Goal: Task Accomplishment & Management: Manage account settings

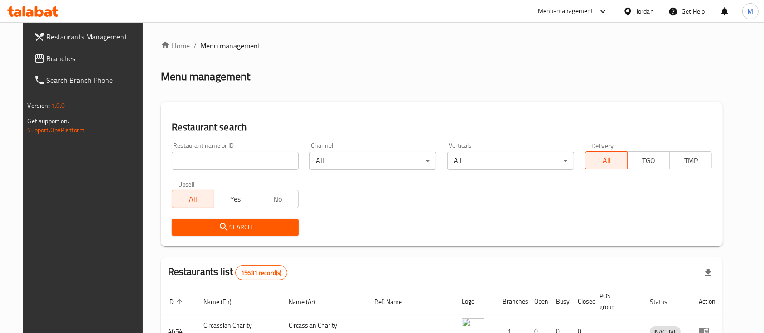
click at [183, 163] on input "search" at bounding box center [235, 161] width 127 height 18
type input "ؤ"
type input "Calevora"
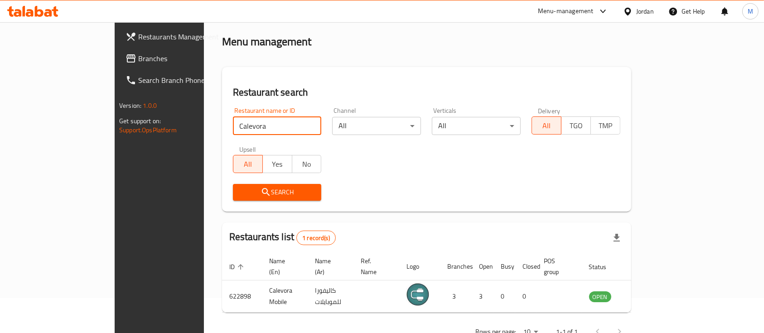
scroll to position [53, 0]
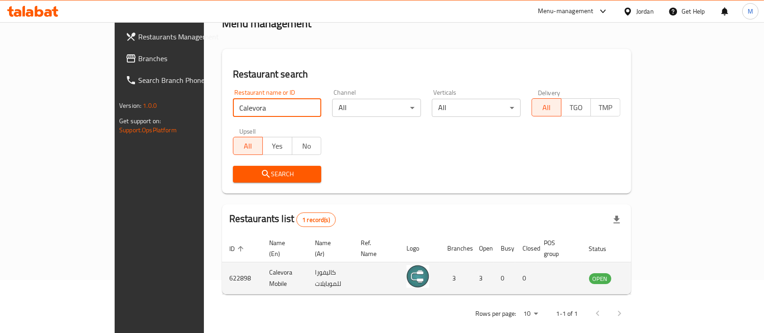
click at [660, 277] on td "enhanced table" at bounding box center [644, 278] width 31 height 32
click at [647, 275] on icon "enhanced table" at bounding box center [642, 279] width 10 height 8
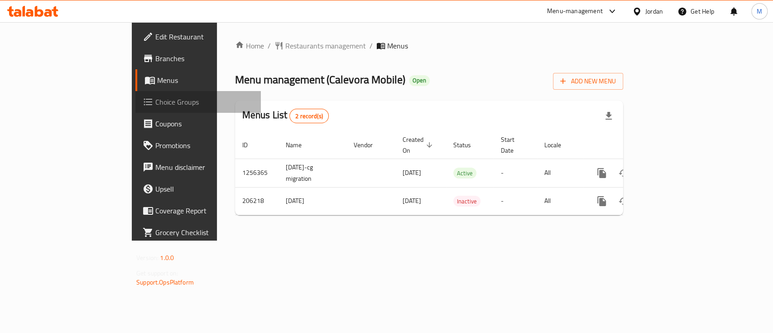
click at [155, 104] on span "Choice Groups" at bounding box center [204, 101] width 98 height 11
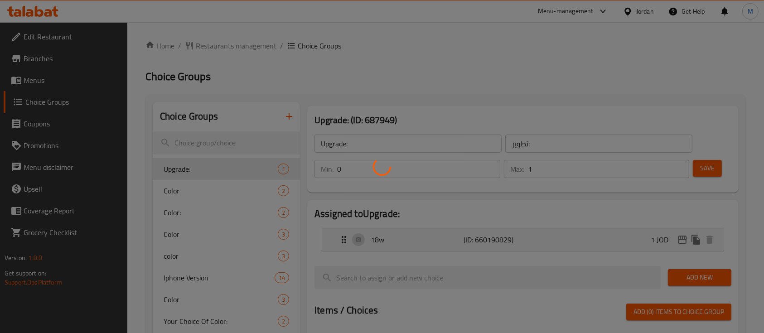
click at [33, 59] on div at bounding box center [382, 166] width 764 height 333
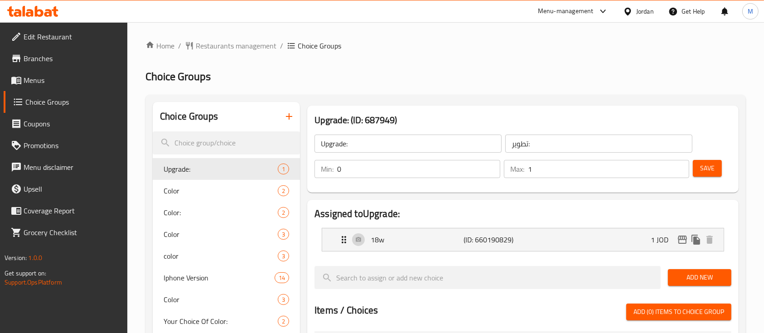
click at [24, 60] on span "Branches" at bounding box center [72, 58] width 97 height 11
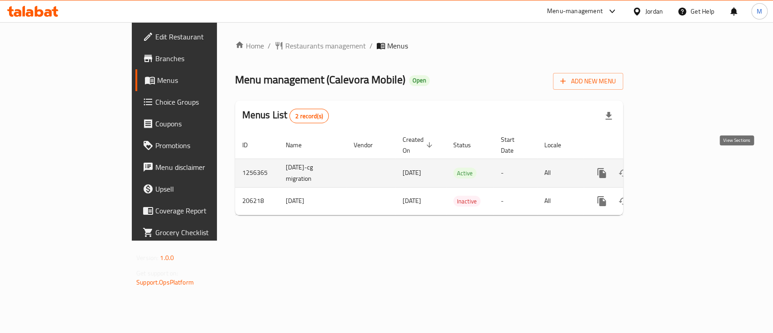
click at [673, 168] on icon "enhanced table" at bounding box center [667, 173] width 11 height 11
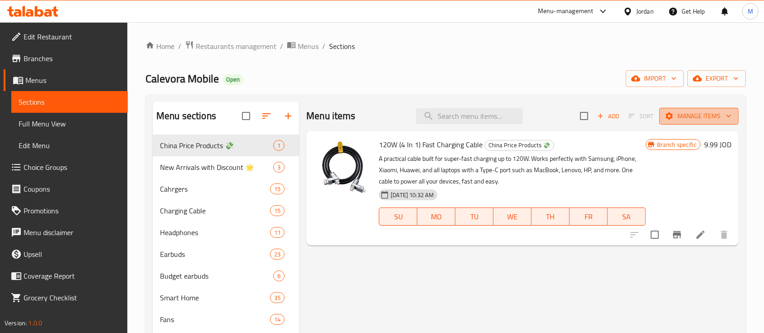
click at [733, 118] on button "Manage items" at bounding box center [698, 116] width 79 height 17
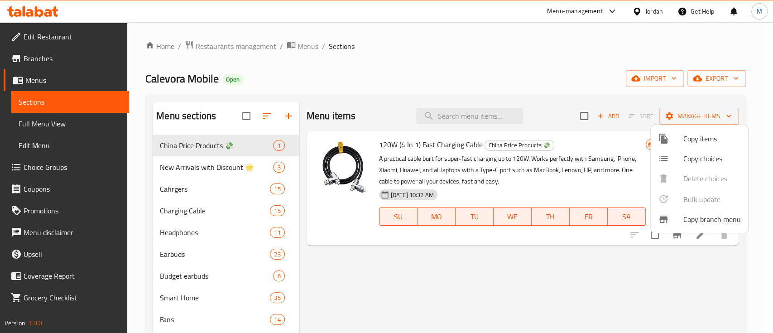
click at [734, 80] on div at bounding box center [386, 166] width 773 height 333
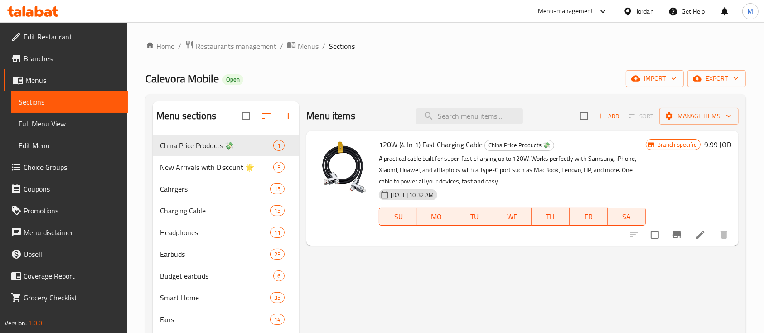
click at [734, 80] on icon "button" at bounding box center [735, 78] width 9 height 9
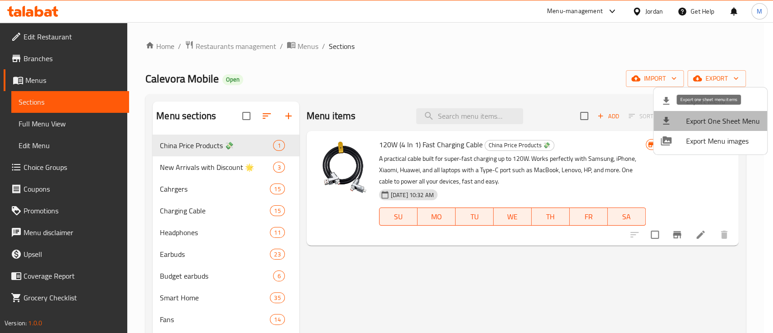
click at [722, 125] on span "Export One Sheet Menu" at bounding box center [723, 121] width 74 height 11
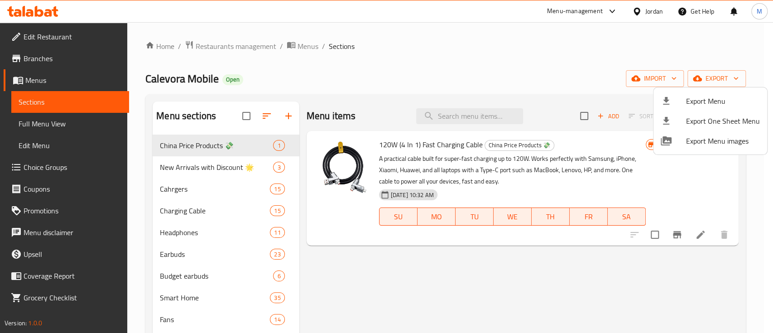
click at [259, 49] on div at bounding box center [386, 166] width 773 height 333
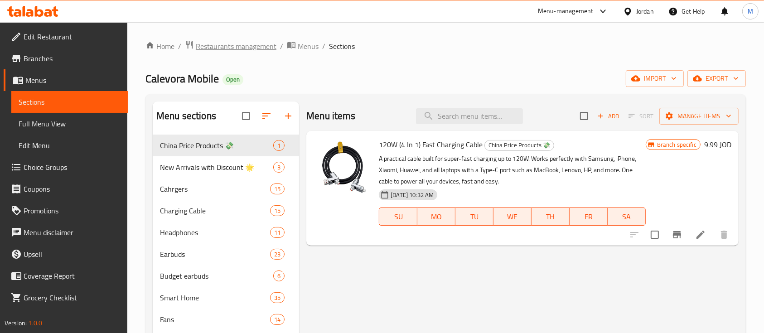
click at [257, 49] on span "Restaurants management" at bounding box center [236, 46] width 81 height 11
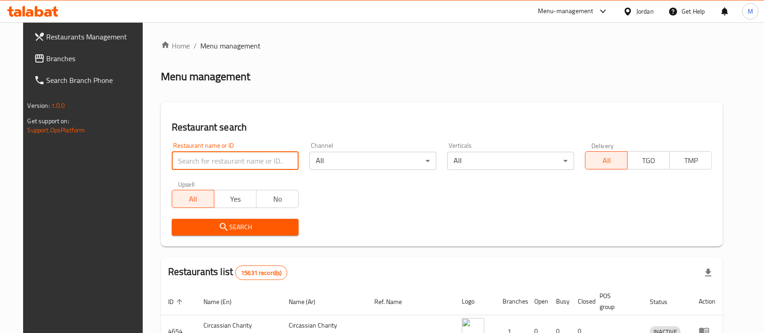
click at [206, 158] on input "search" at bounding box center [235, 161] width 127 height 18
type input "g"
type input "t-bone"
click button "Search" at bounding box center [235, 227] width 127 height 17
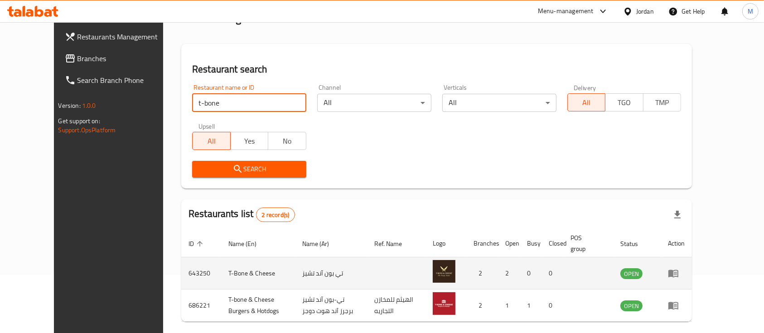
scroll to position [95, 0]
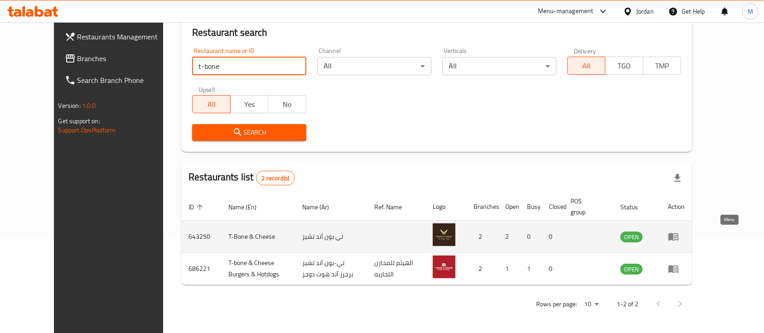
click at [678, 236] on icon "enhanced table" at bounding box center [673, 237] width 10 height 8
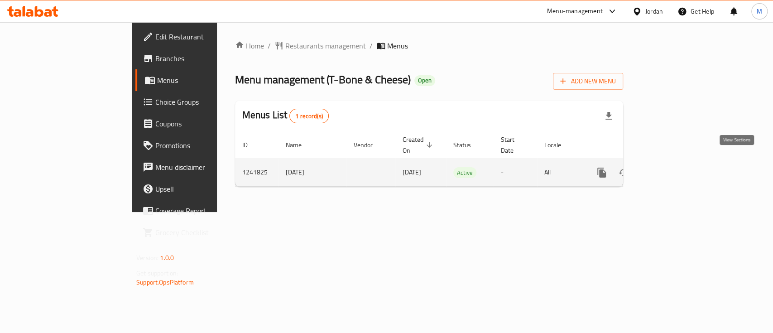
click at [673, 167] on icon "enhanced table" at bounding box center [667, 172] width 11 height 11
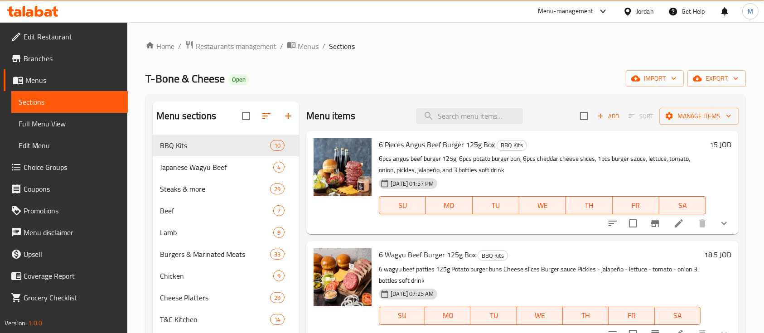
click at [54, 60] on span "Branches" at bounding box center [72, 58] width 97 height 11
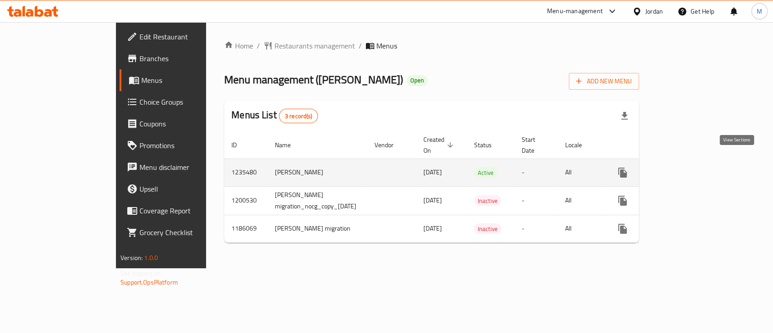
click at [693, 167] on icon "enhanced table" at bounding box center [688, 172] width 11 height 11
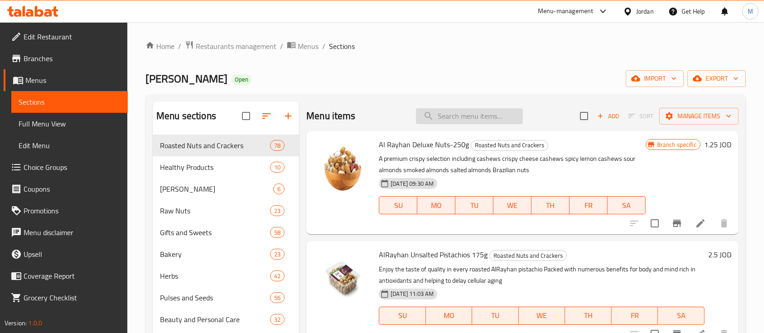
click at [443, 117] on input "search" at bounding box center [469, 116] width 107 height 16
type input ";"
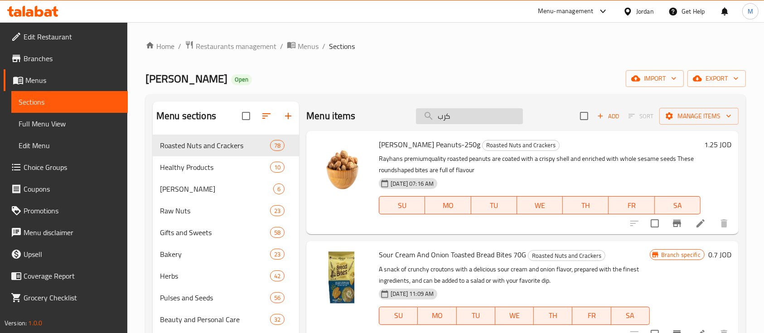
type input "كربو"
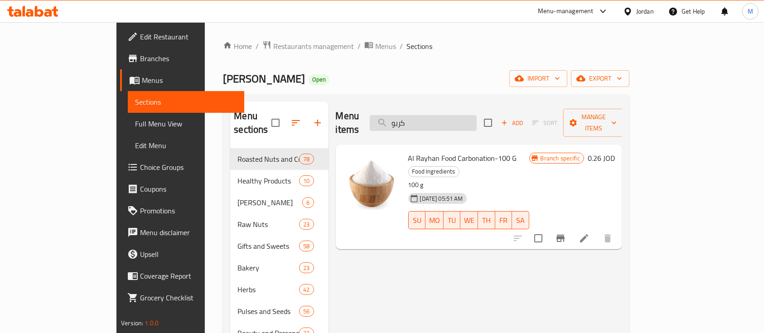
click at [443, 117] on input "كربو" at bounding box center [423, 123] width 107 height 16
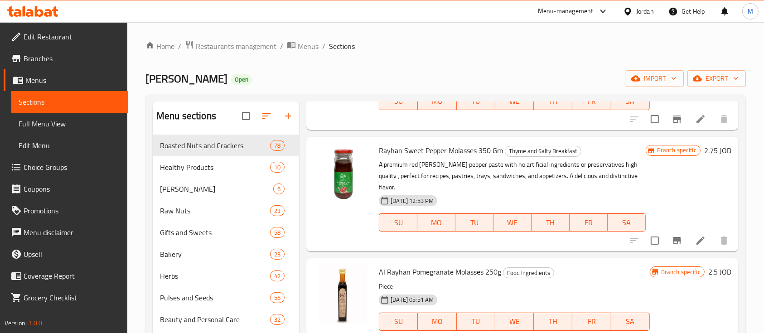
scroll to position [156, 0]
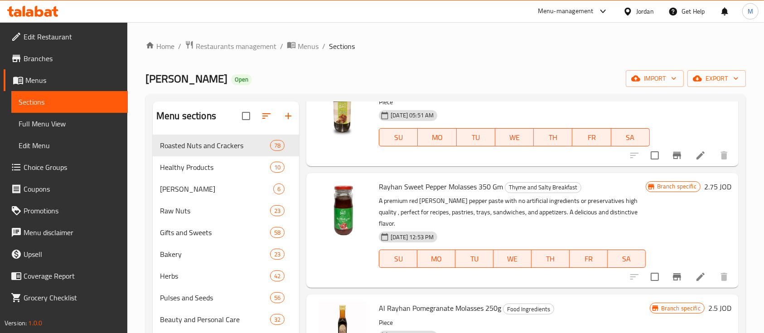
click at [462, 190] on span "Rayhan Sweet Pepper Molasses 350 Gm" at bounding box center [441, 187] width 124 height 14
copy h6 "Rayhan Sweet Pepper Molasses 350 Gm"
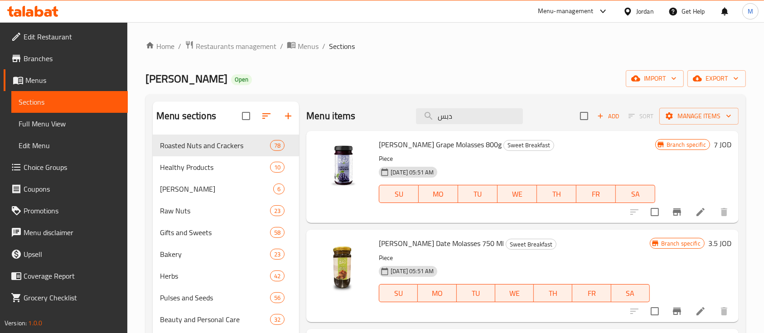
scroll to position [0, 0]
click at [470, 125] on div "Menu items دبس Add Sort Manage items" at bounding box center [522, 115] width 432 height 29
click at [465, 121] on input "دبس" at bounding box center [469, 116] width 107 height 16
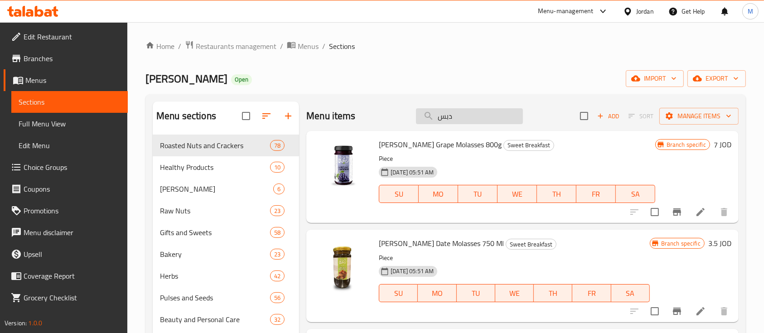
click at [465, 121] on input "دبس" at bounding box center [469, 116] width 107 height 16
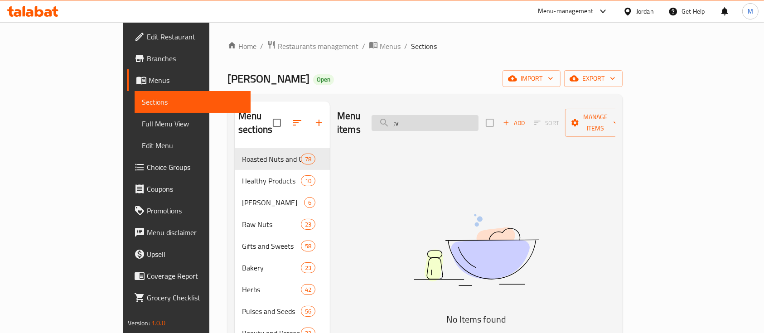
type input ";"
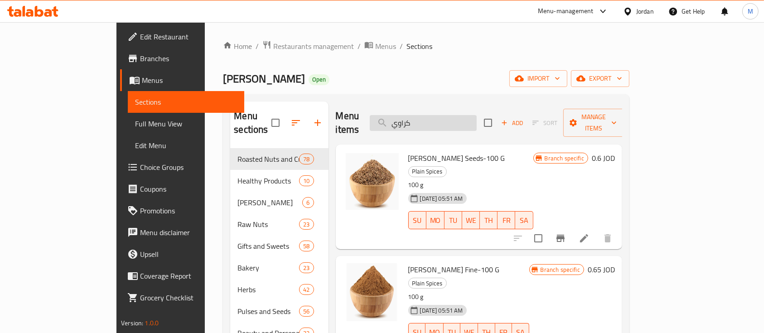
drag, startPoint x: 462, startPoint y: 116, endPoint x: 419, endPoint y: 119, distance: 43.1
click at [419, 119] on input "كراوي" at bounding box center [423, 123] width 107 height 16
type input "سريع"
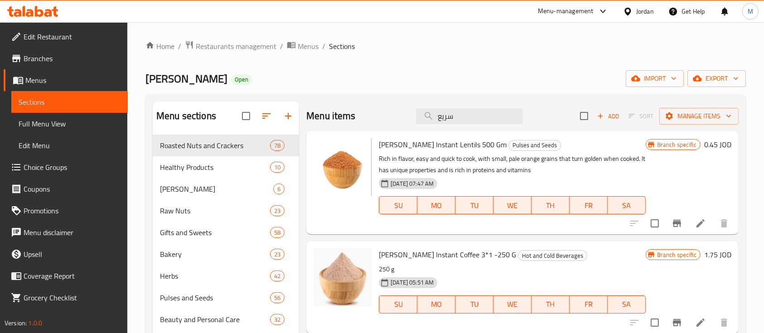
drag, startPoint x: 416, startPoint y: 121, endPoint x: 389, endPoint y: 123, distance: 27.7
click at [389, 123] on div "Menu items سريع Add Sort Manage items" at bounding box center [522, 115] width 432 height 29
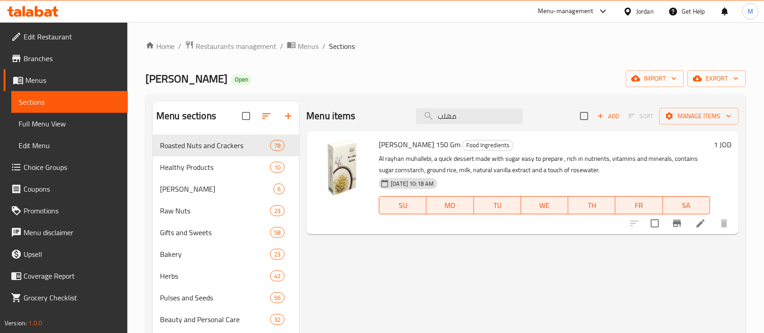
click at [411, 143] on span "[PERSON_NAME] 150 Gm" at bounding box center [420, 145] width 82 height 14
copy h6 "[PERSON_NAME] 150 Gm"
click at [462, 116] on input "مهلب" at bounding box center [469, 116] width 107 height 16
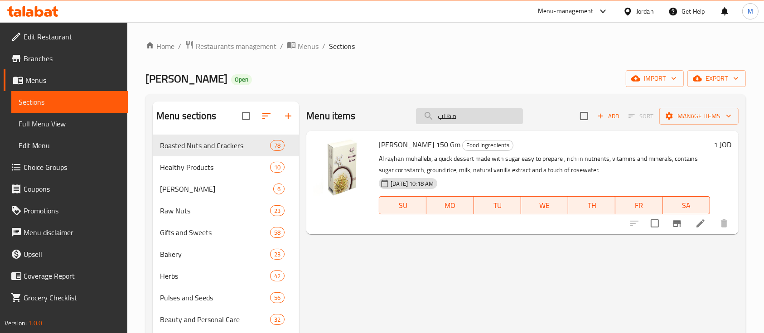
click at [462, 116] on input "مهلب" at bounding box center [469, 116] width 107 height 16
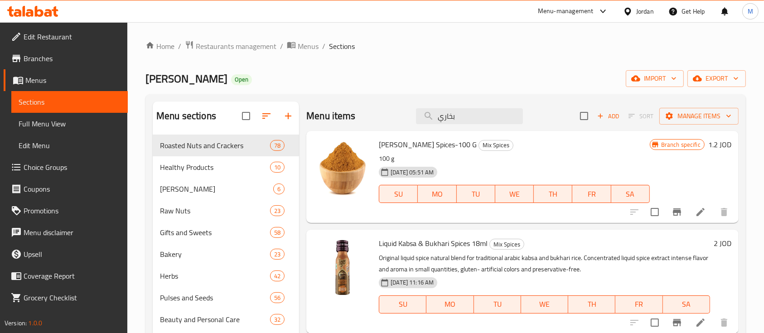
drag, startPoint x: 477, startPoint y: 145, endPoint x: 374, endPoint y: 146, distance: 102.8
click at [374, 146] on div "[PERSON_NAME] Spices-100 G Mix Spices 100 g [DATE] 05:51 AM SU MO TU WE TH FR […" at bounding box center [522, 177] width 425 height 85
copy div "[PERSON_NAME] Spices-100 G"
click at [415, 142] on span "[PERSON_NAME] Spices-100 G" at bounding box center [428, 145] width 98 height 14
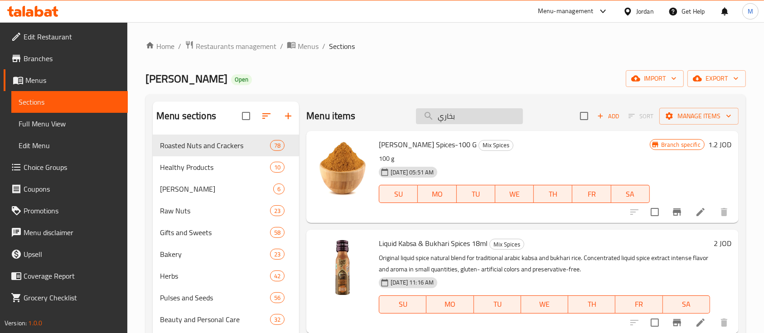
drag, startPoint x: 456, startPoint y: 117, endPoint x: 424, endPoint y: 118, distance: 31.7
click at [424, 118] on input "بخاري" at bounding box center [469, 116] width 107 height 16
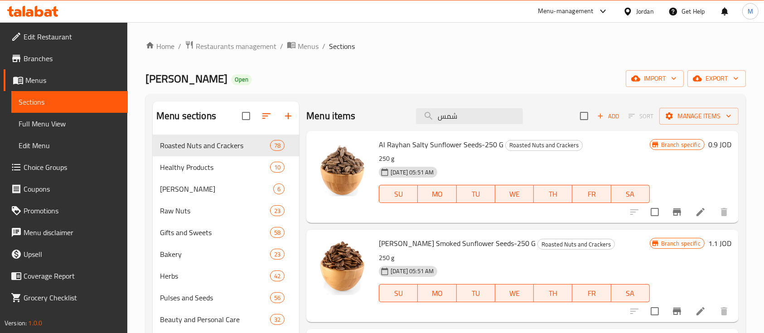
scroll to position [60, 0]
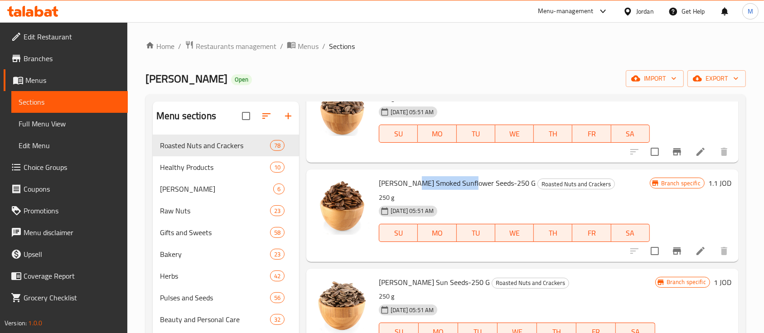
drag, startPoint x: 410, startPoint y: 182, endPoint x: 467, endPoint y: 185, distance: 57.6
click at [467, 185] on span "[PERSON_NAME] Smoked Sunflower Seeds-250 G" at bounding box center [457, 183] width 157 height 14
copy span "Smoked Sunflower"
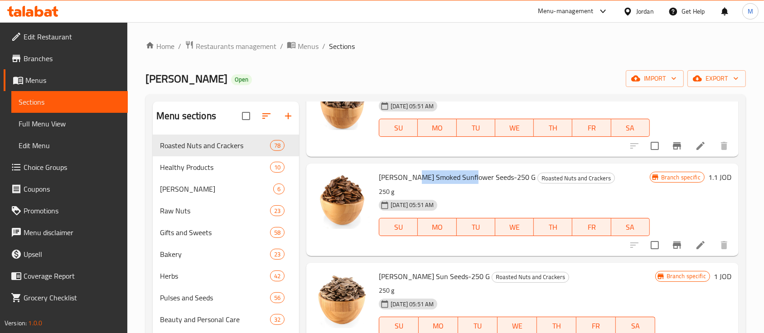
scroll to position [0, 0]
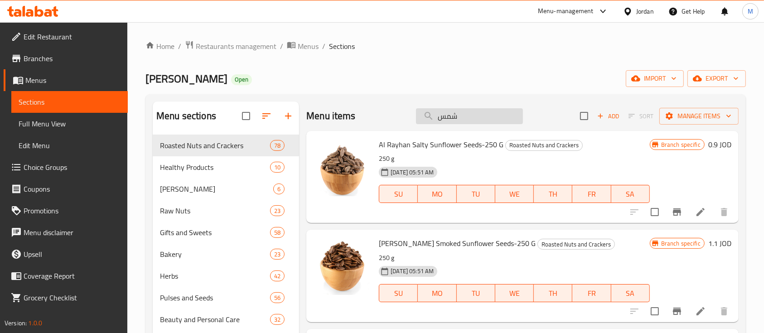
drag, startPoint x: 458, startPoint y: 120, endPoint x: 428, endPoint y: 122, distance: 30.5
click at [428, 122] on input "شمس" at bounding box center [469, 116] width 107 height 16
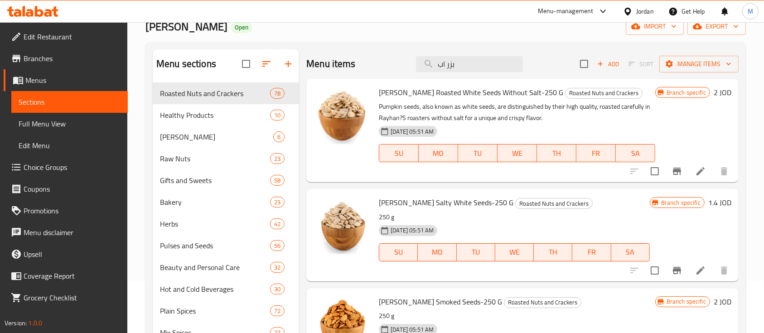
scroll to position [178, 0]
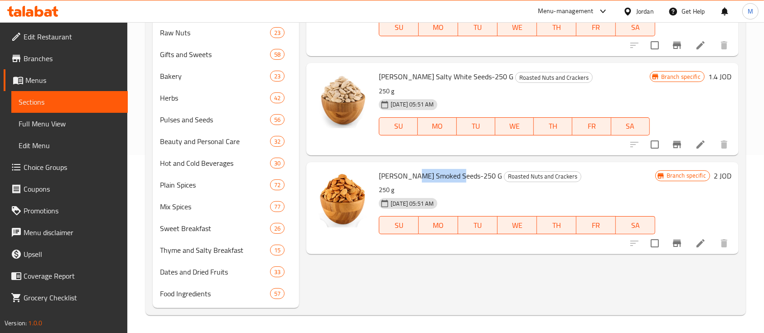
drag, startPoint x: 411, startPoint y: 174, endPoint x: 453, endPoint y: 176, distance: 42.2
click at [453, 176] on span "[PERSON_NAME] Smoked Seeds-250 G" at bounding box center [440, 176] width 123 height 14
copy span "White Smoked"
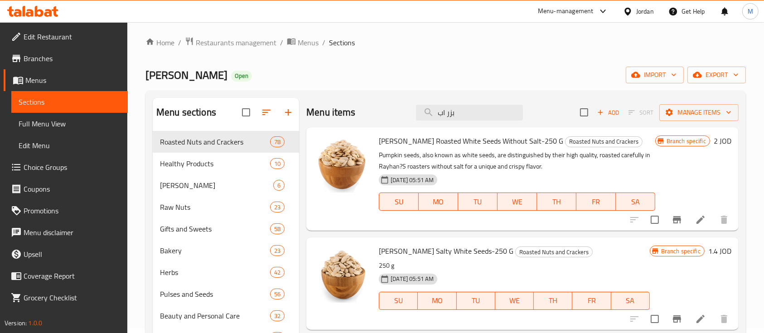
scroll to position [0, 0]
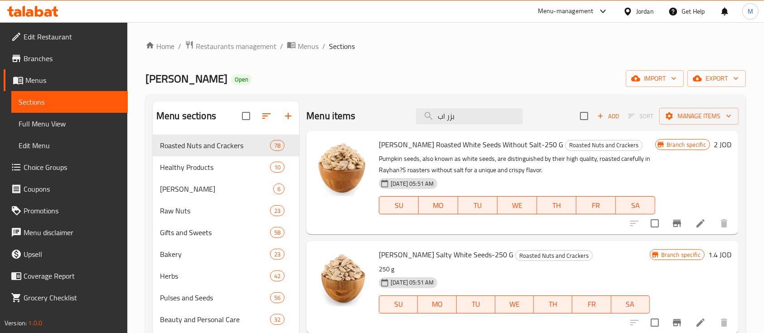
drag, startPoint x: 474, startPoint y: 114, endPoint x: 387, endPoint y: 114, distance: 87.4
click at [387, 114] on div "Menu items بزر اب Add Sort Manage items" at bounding box center [522, 115] width 432 height 29
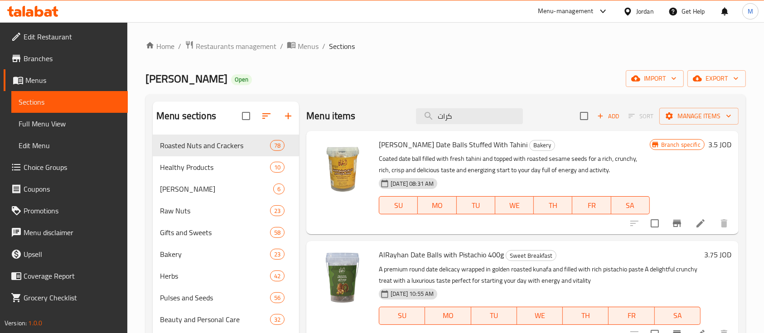
type input "كرات"
drag, startPoint x: 379, startPoint y: 146, endPoint x: 500, endPoint y: 150, distance: 121.0
click at [500, 150] on span "[PERSON_NAME] Date Balls Stuffed With Tahini" at bounding box center [453, 145] width 149 height 14
copy span "[PERSON_NAME] Date Balls Stuffed With Tahini"
click at [305, 49] on span "Menus" at bounding box center [308, 46] width 21 height 11
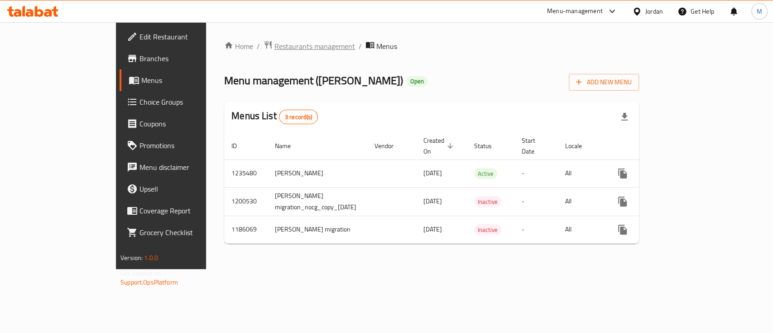
click at [274, 45] on span "Restaurants management" at bounding box center [314, 46] width 81 height 11
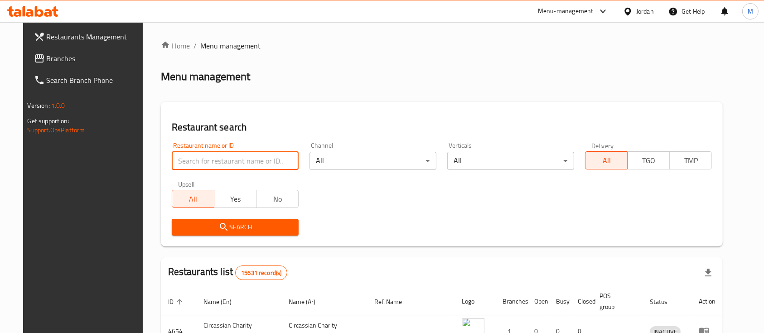
click at [250, 157] on input "search" at bounding box center [235, 161] width 127 height 18
click at [276, 112] on div "Restaurant search Restaurant name or ID Restaurant name or ID Channel All ​ Ver…" at bounding box center [442, 174] width 562 height 144
